Goal: Task Accomplishment & Management: Manage account settings

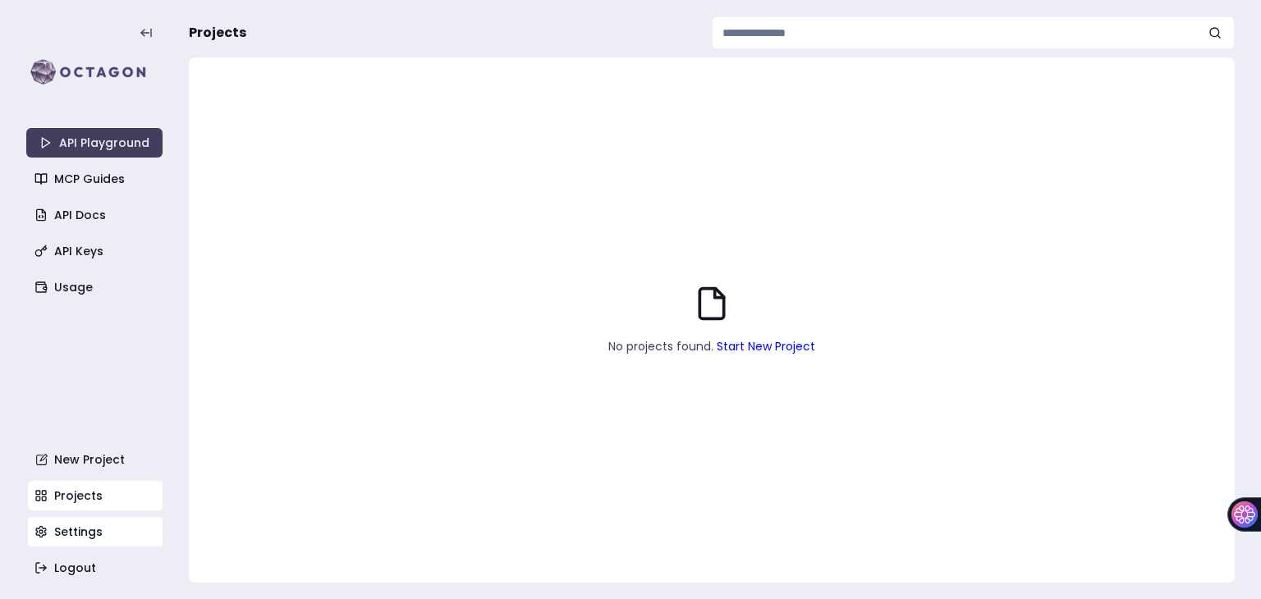
click at [97, 533] on link "Settings" at bounding box center [96, 532] width 136 height 30
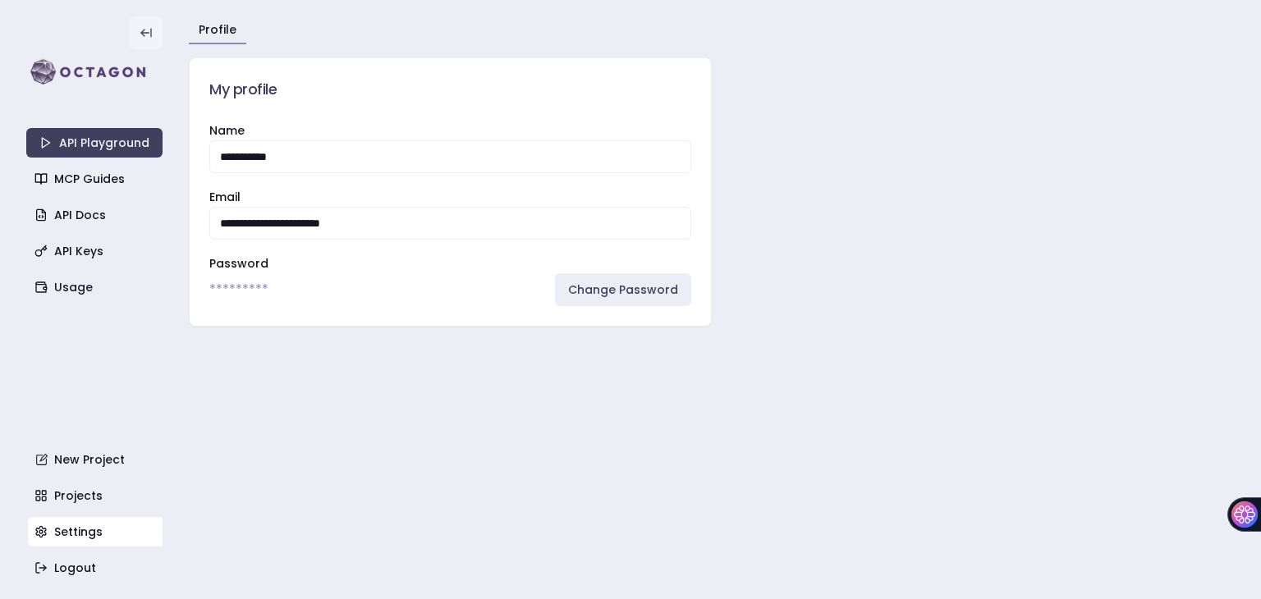
click at [135, 40] on button at bounding box center [146, 32] width 33 height 33
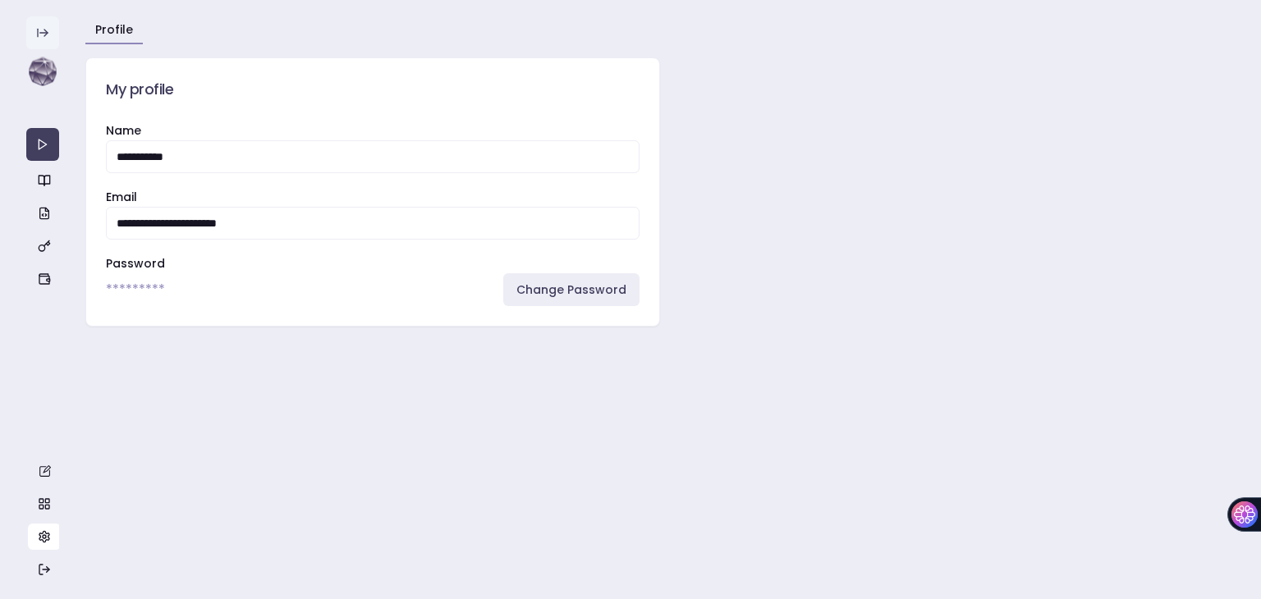
click at [49, 32] on button at bounding box center [42, 32] width 33 height 33
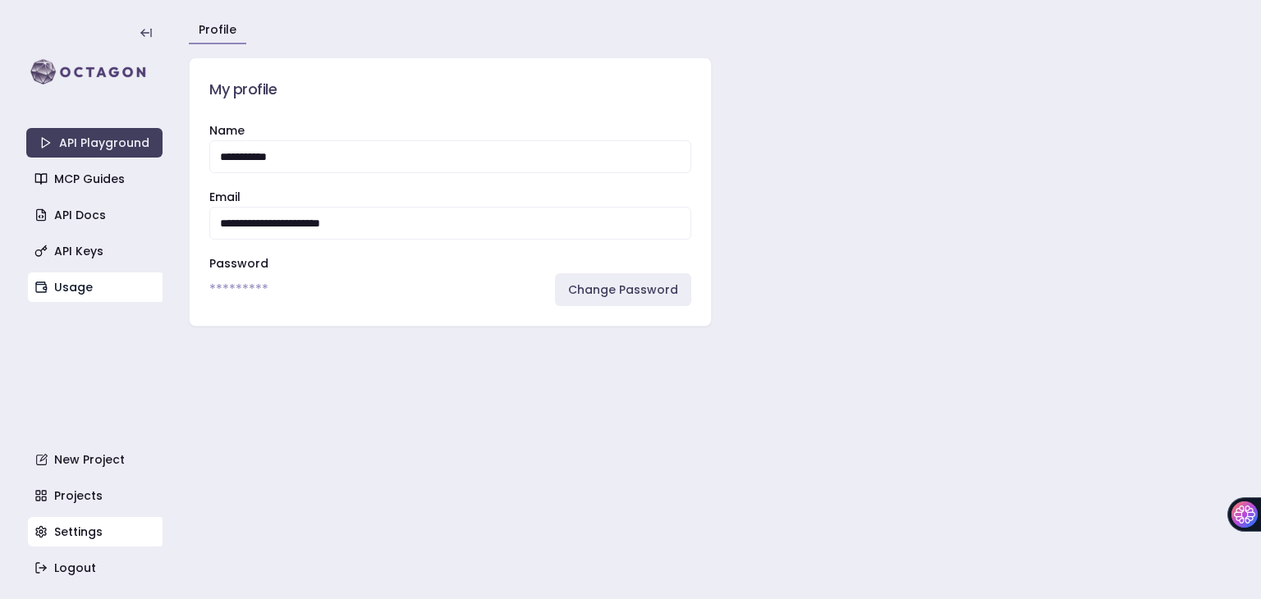
click at [78, 296] on link "Usage" at bounding box center [96, 288] width 136 height 30
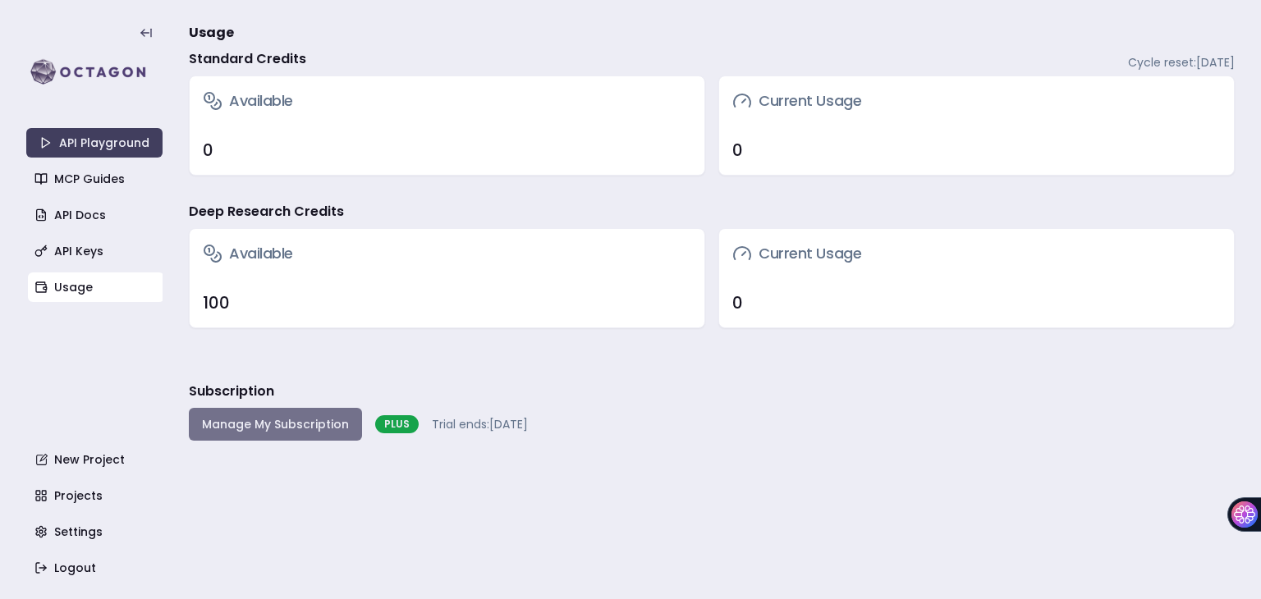
click at [212, 415] on button "Manage My Subscription" at bounding box center [275, 424] width 173 height 33
click at [305, 427] on button "Manage My Subscription" at bounding box center [275, 424] width 173 height 33
